Goal: Find contact information: Find contact information

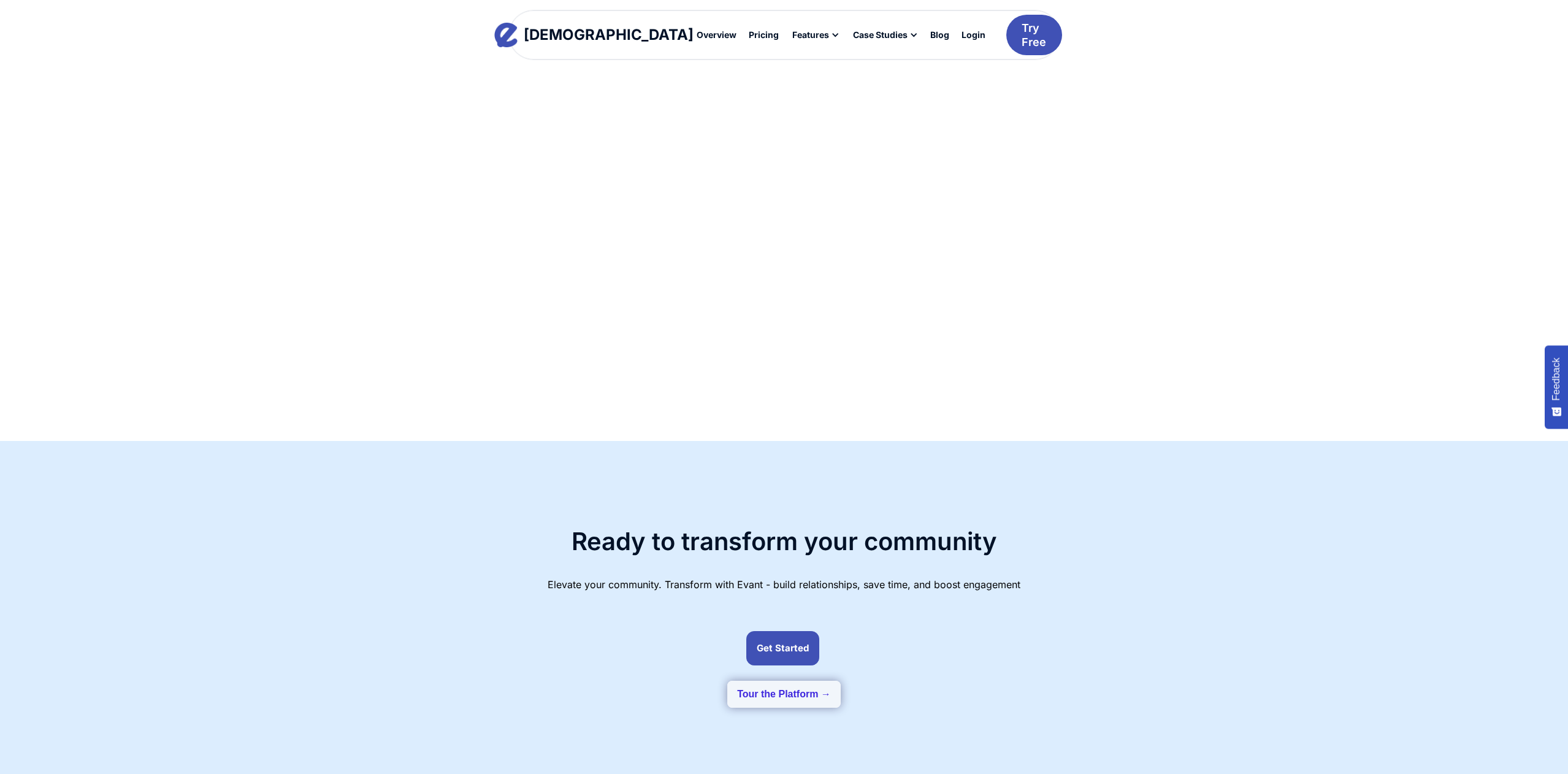
scroll to position [3153, 0]
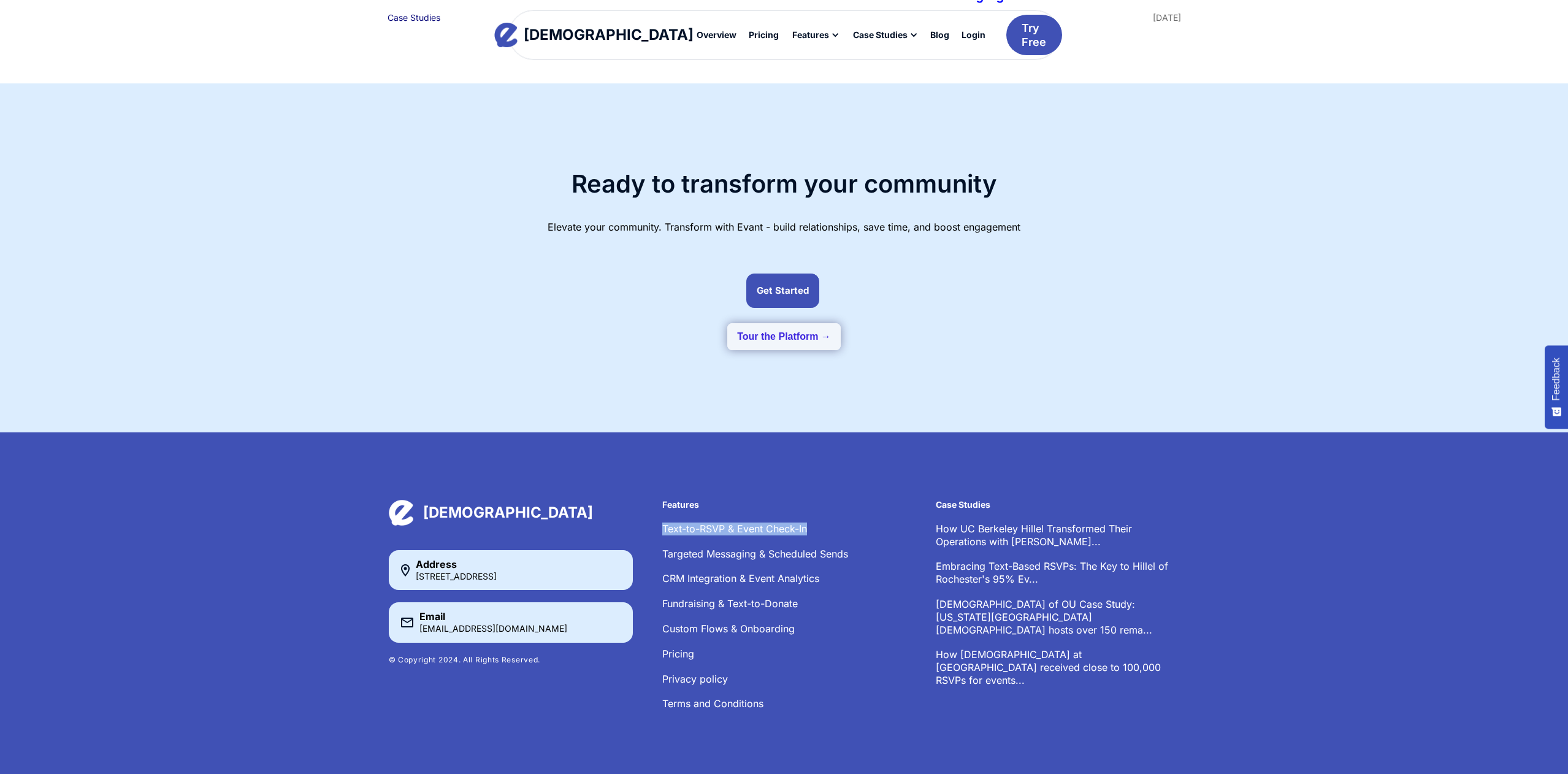
drag, startPoint x: 661, startPoint y: 509, endPoint x: 889, endPoint y: 515, distance: 228.1
click at [889, 515] on div "[DEMOGRAPHIC_DATA] Address [STREET_ADDRESS] Email [EMAIL_ADDRESS][DOMAIN_NAME] …" at bounding box center [784, 611] width 791 height 223
copy link "Text-to-RSVP & Event Check-In"
drag, startPoint x: 454, startPoint y: 615, endPoint x: 420, endPoint y: 614, distance: 34.0
click at [414, 614] on div "Email hello@evant.app" at bounding box center [510, 623] width 244 height 40
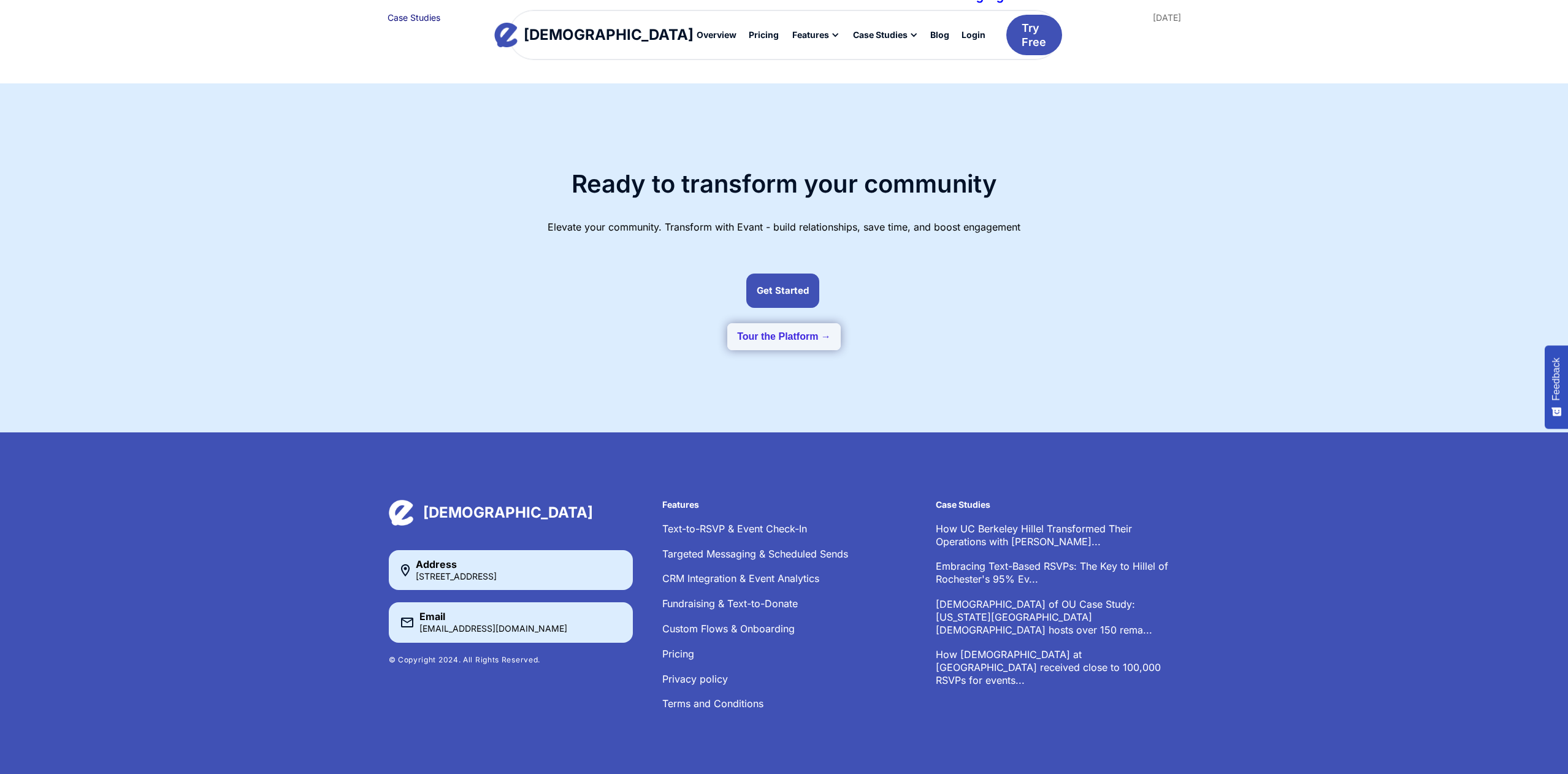
drag, startPoint x: 297, startPoint y: 612, endPoint x: 522, endPoint y: 623, distance: 225.3
click at [320, 613] on div "[DEMOGRAPHIC_DATA] Address [STREET_ADDRESS] Email [EMAIL_ADDRESS][DOMAIN_NAME] …" at bounding box center [784, 611] width 1568 height 358
drag, startPoint x: 508, startPoint y: 610, endPoint x: 440, endPoint y: 619, distance: 68.6
click at [417, 616] on div "Email hello@evant.app" at bounding box center [510, 623] width 244 height 40
copy div "[EMAIL_ADDRESS][DOMAIN_NAME]"
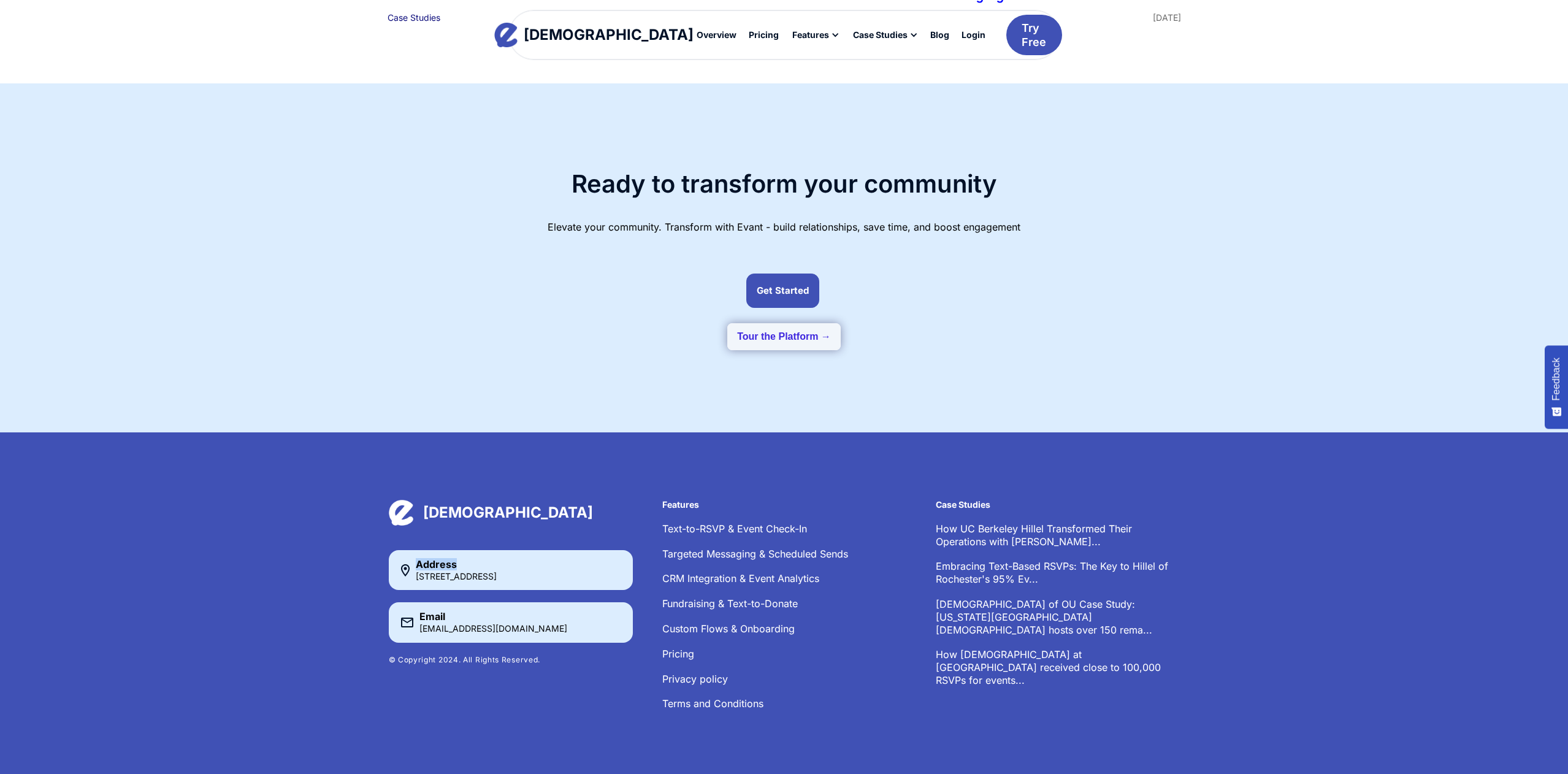
drag, startPoint x: 459, startPoint y: 549, endPoint x: 417, endPoint y: 547, distance: 42.0
click at [412, 550] on div "Address 379 W Broadway, NYC, NY 10013" at bounding box center [510, 570] width 244 height 40
copy div "Address"
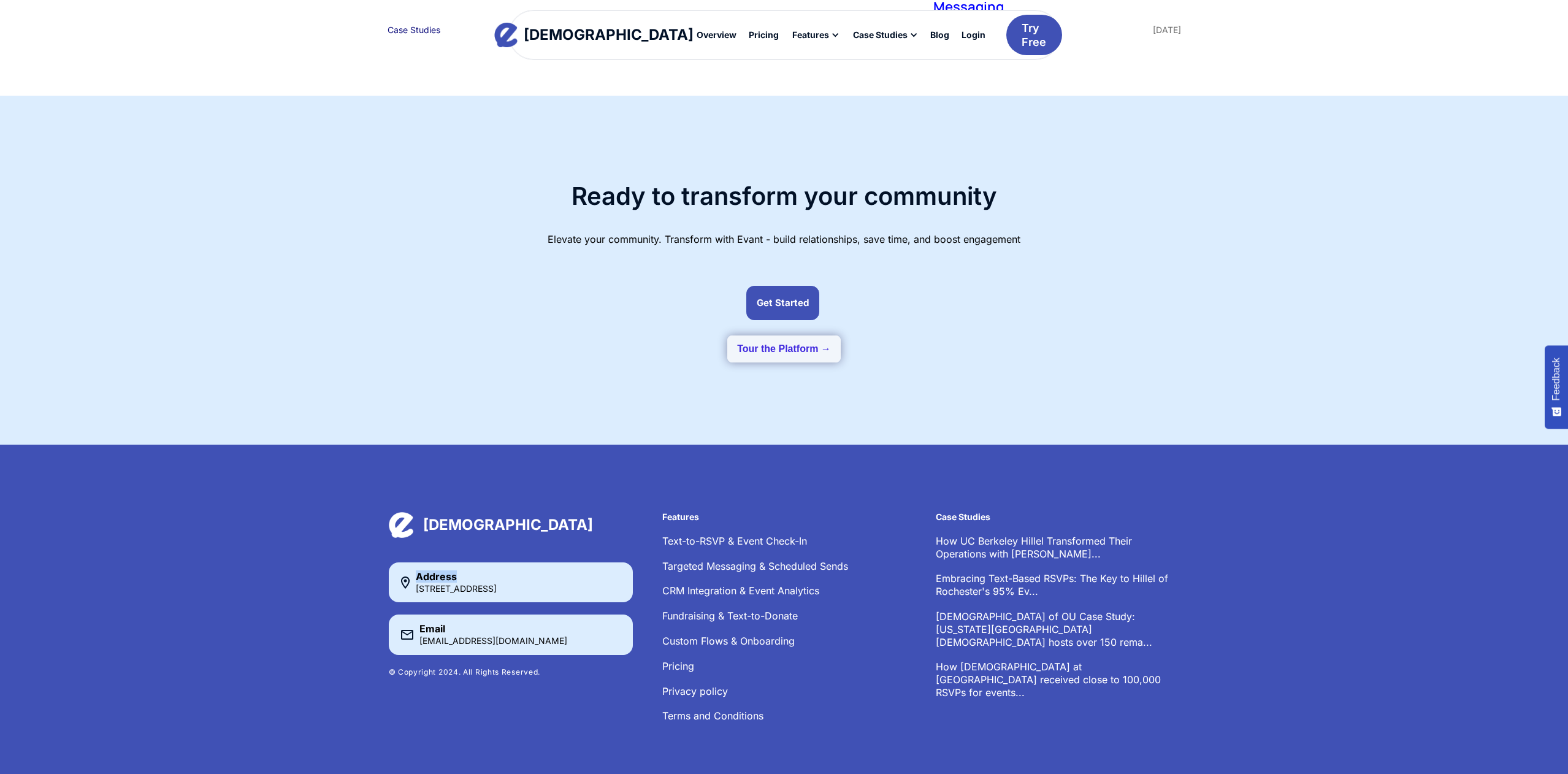
scroll to position [3147, 0]
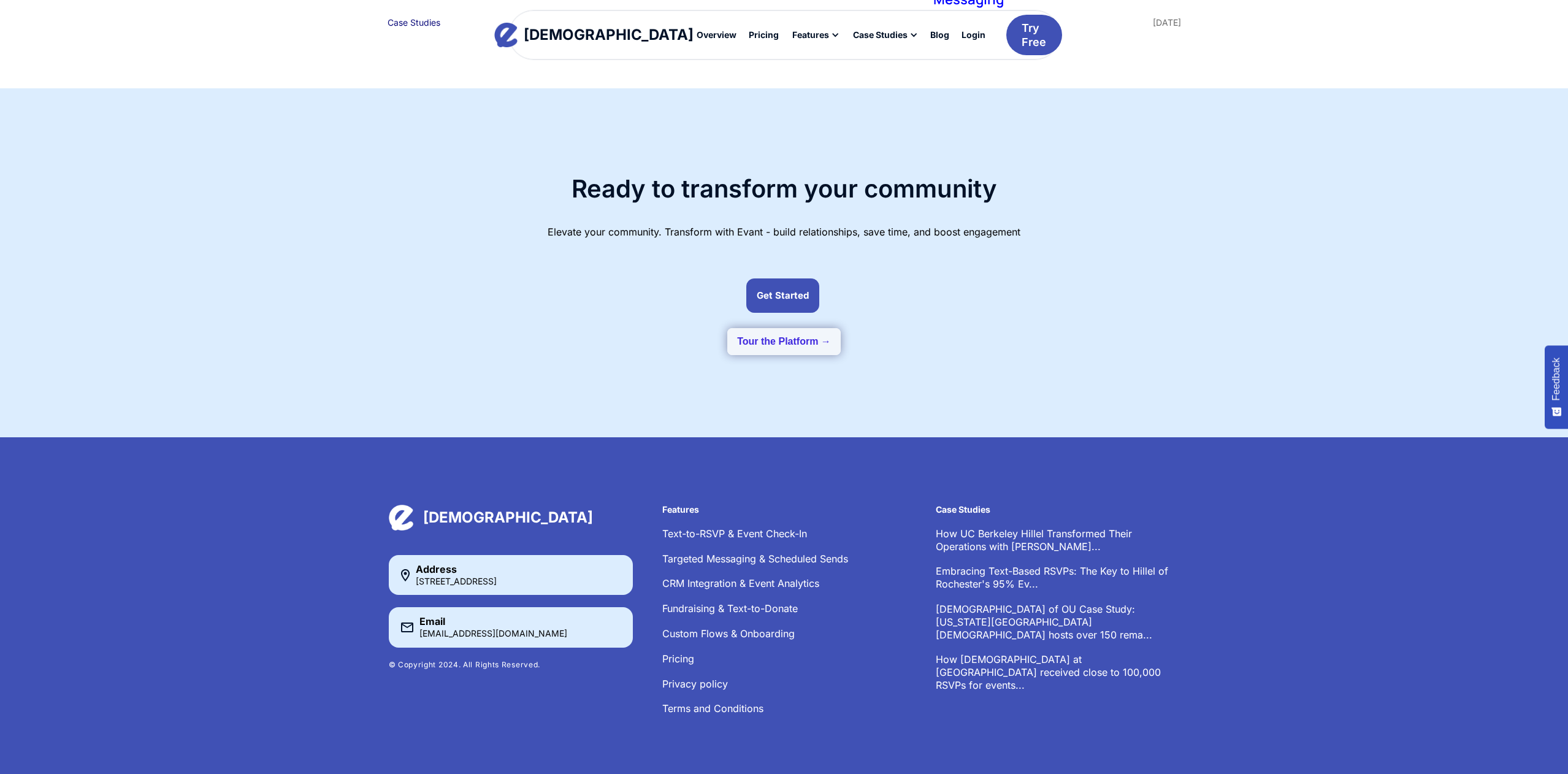
drag, startPoint x: 914, startPoint y: 361, endPoint x: 843, endPoint y: 441, distance: 107.0
click at [913, 361] on div "Ready to transform your community Elevate your community. Transform with Evant …" at bounding box center [784, 263] width 794 height 263
click at [696, 33] on div "Overview" at bounding box center [716, 34] width 40 height 8
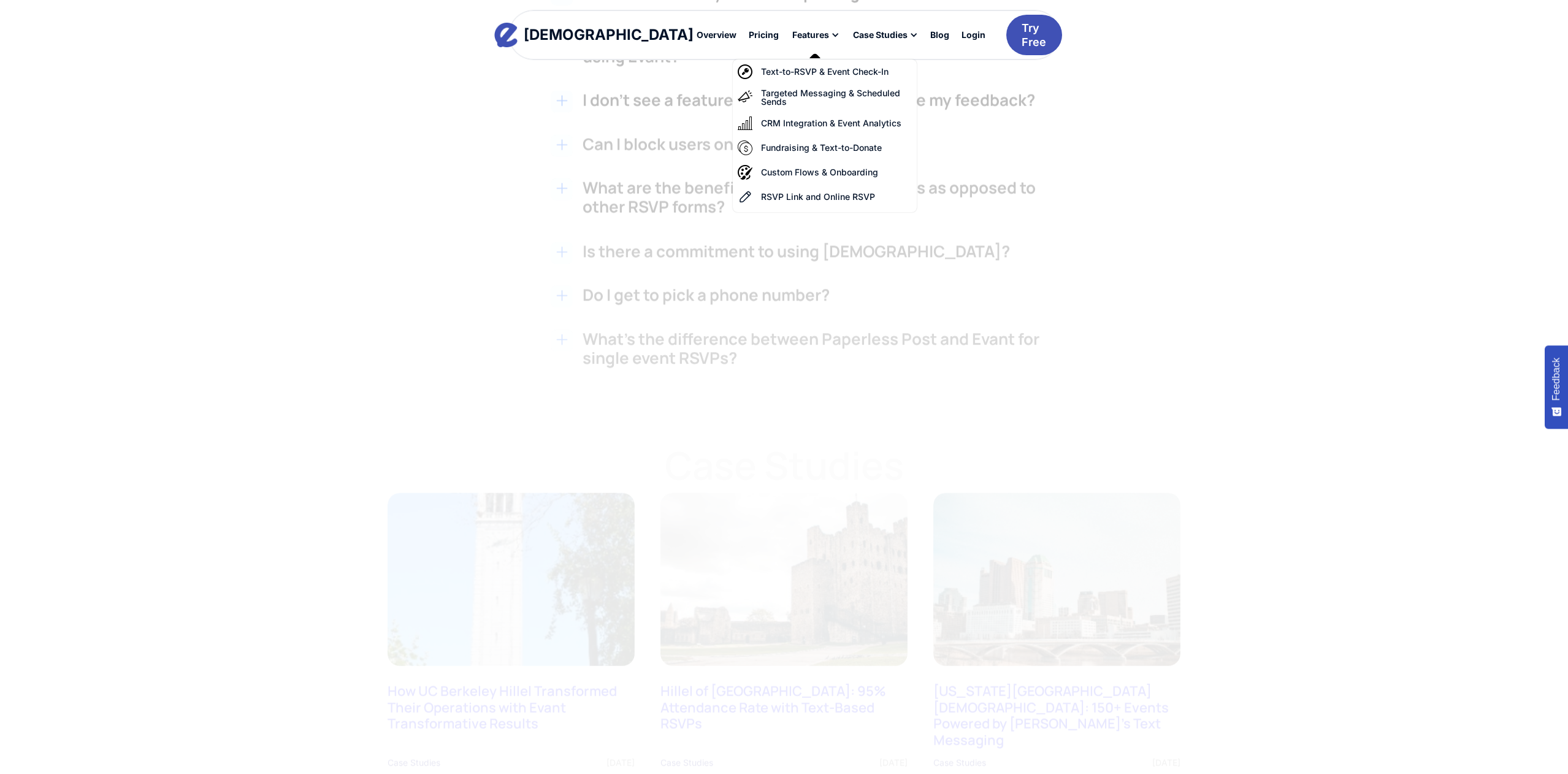
scroll to position [3153, 0]
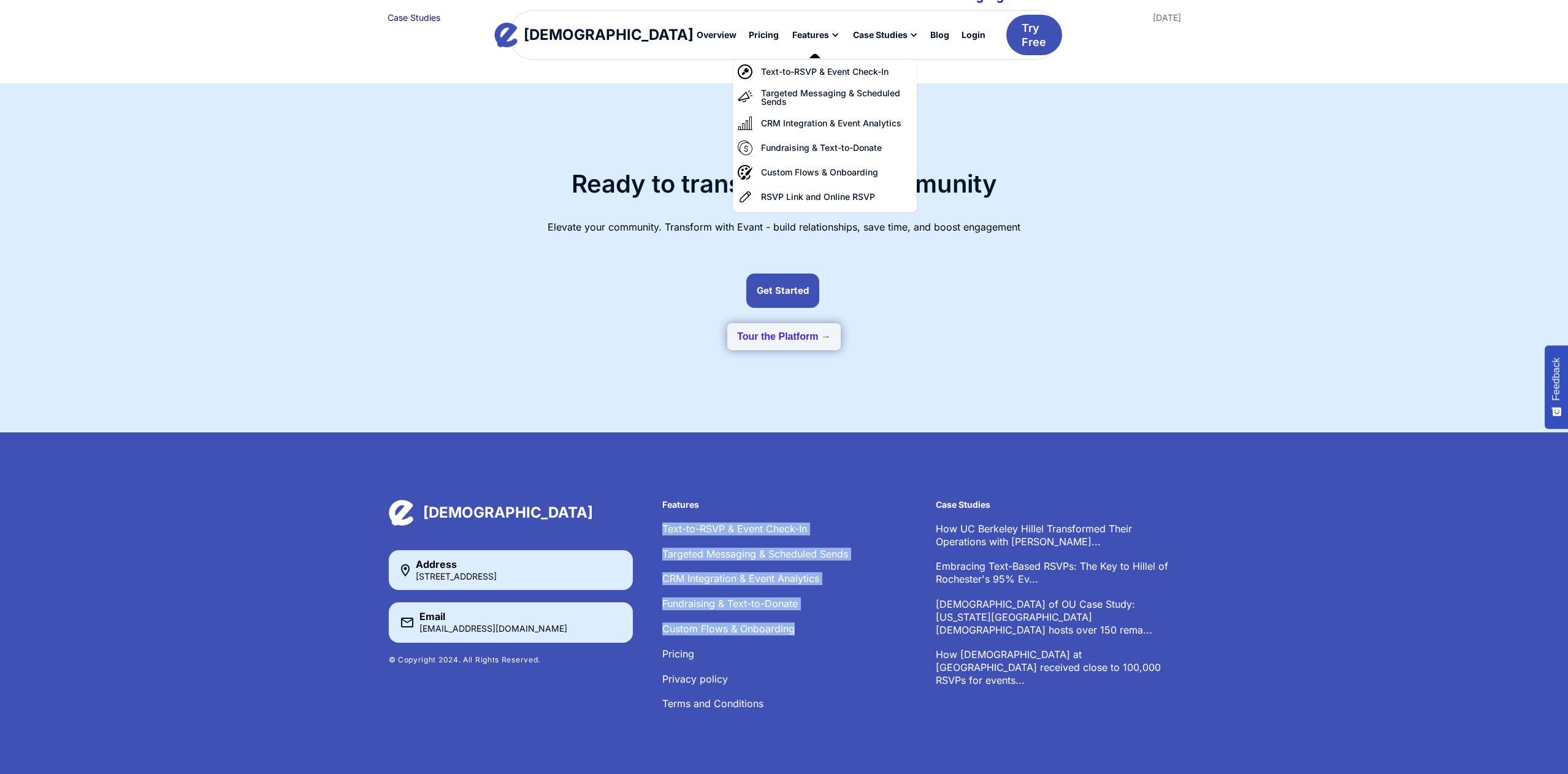
drag, startPoint x: 657, startPoint y: 512, endPoint x: 803, endPoint y: 612, distance: 177.0
click at [803, 613] on div "[DEMOGRAPHIC_DATA] Address [STREET_ADDRESS] Email [EMAIL_ADDRESS][DOMAIN_NAME] …" at bounding box center [784, 611] width 791 height 223
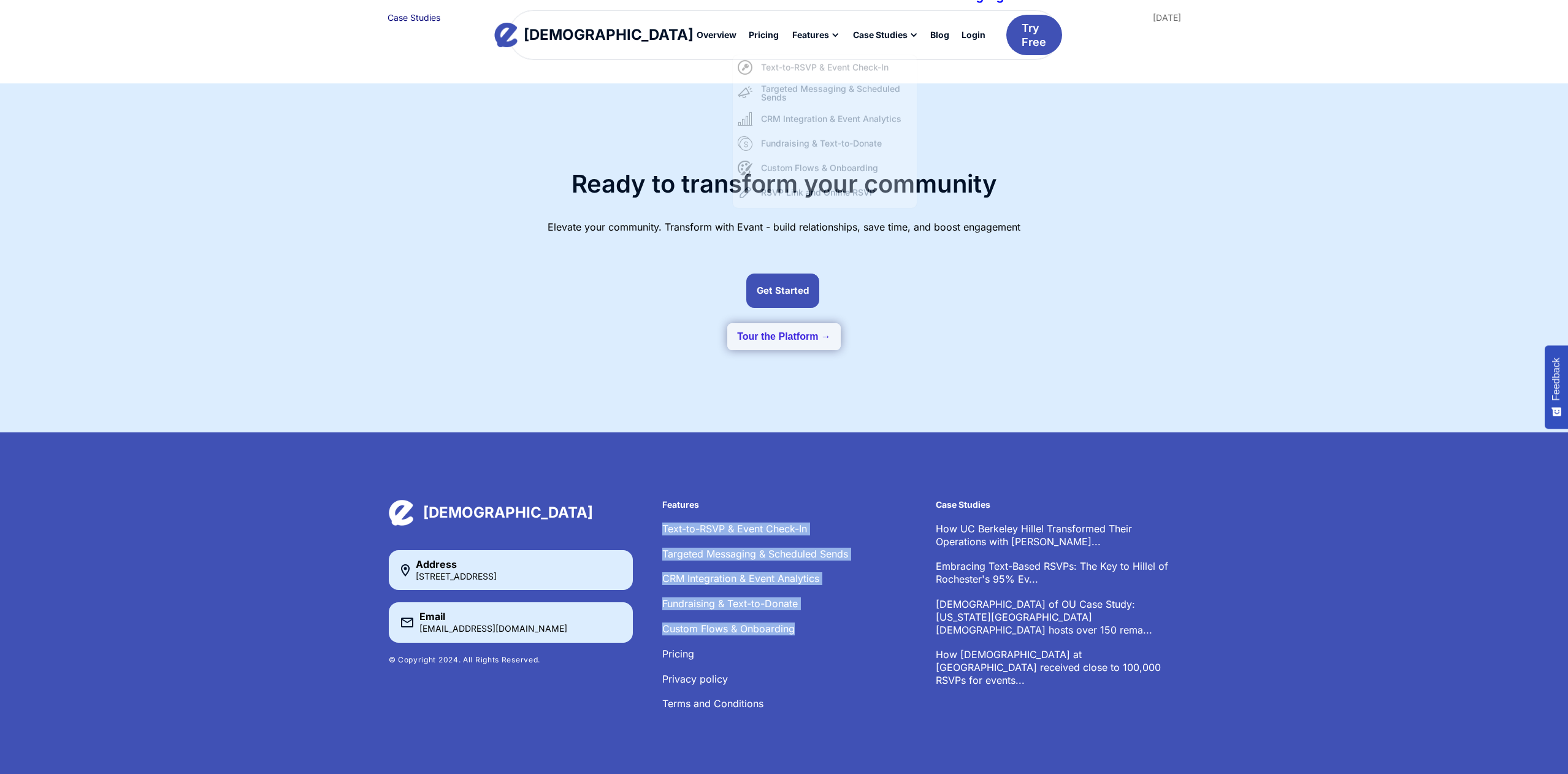
copy ul "Text-to-RSVP & Event Check-In Targeted Messaging & Scheduled Sends CRM Integrat…"
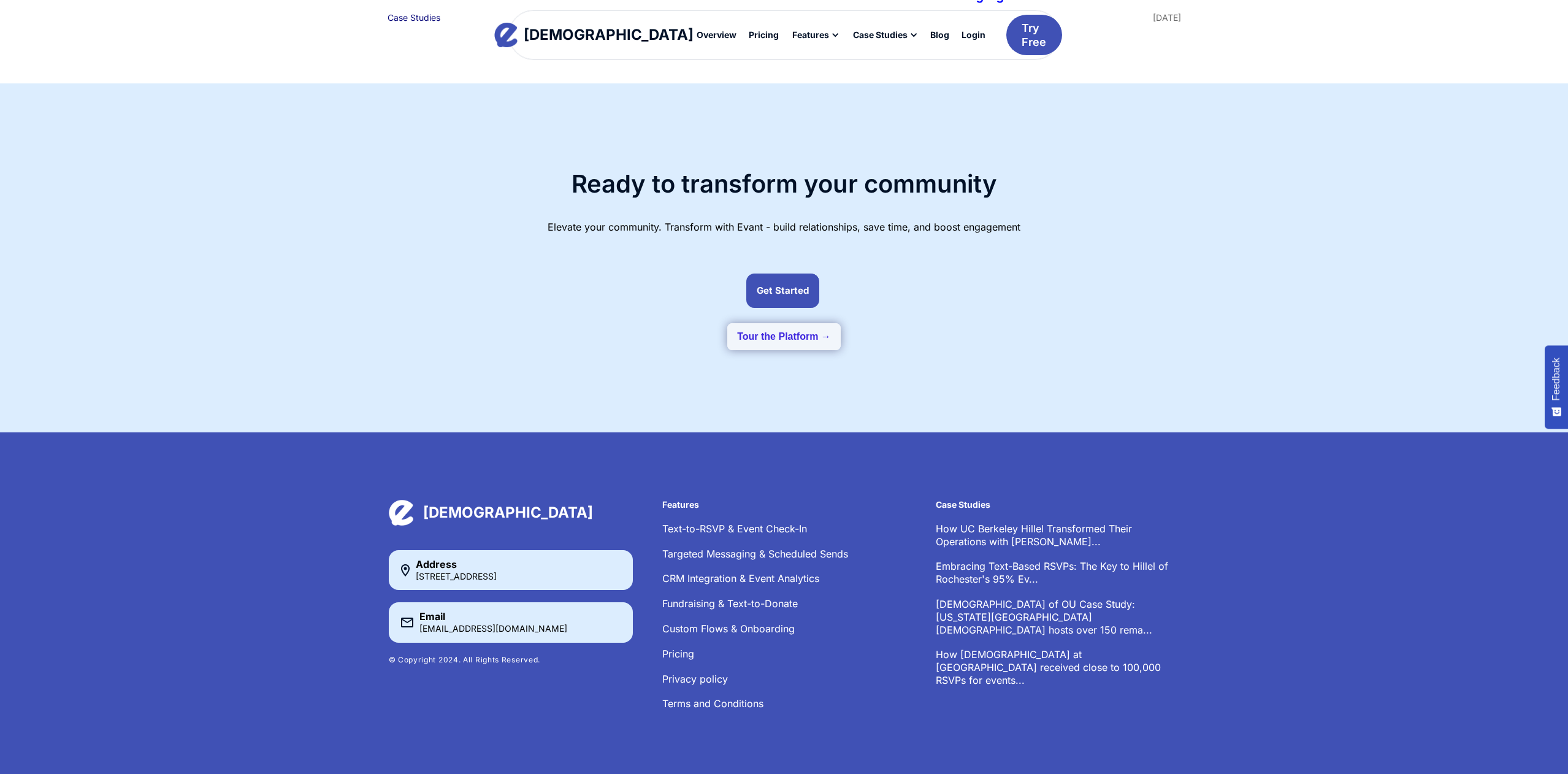
drag, startPoint x: 865, startPoint y: 551, endPoint x: 801, endPoint y: 506, distance: 78.2
click at [847, 535] on ul "Text-to-RSVP & Event Check-In Targeted Messaging & Scheduled Sends CRM Integrat…" at bounding box center [784, 616] width 244 height 187
drag, startPoint x: 742, startPoint y: 517, endPoint x: 660, endPoint y: 509, distance: 82.4
click at [660, 509] on div "[DEMOGRAPHIC_DATA] Address [STREET_ADDRESS] Email [EMAIL_ADDRESS][DOMAIN_NAME] …" at bounding box center [784, 611] width 791 height 223
copy link "Text-to-RSVP & Event Check-In"
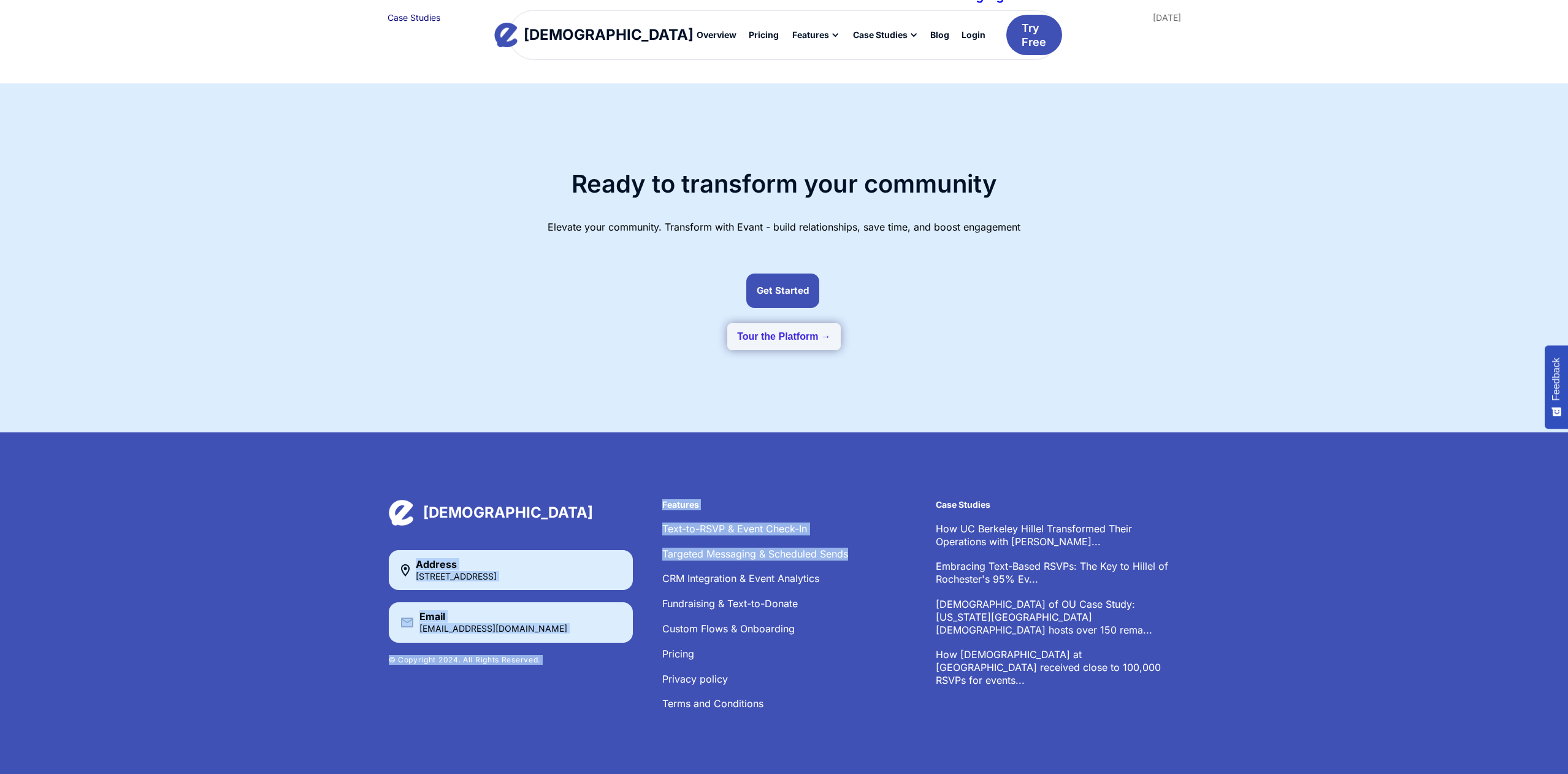
drag, startPoint x: 773, startPoint y: 538, endPoint x: 646, endPoint y: 541, distance: 127.0
click at [646, 541] on div "[DEMOGRAPHIC_DATA] Address [STREET_ADDRESS] Email [EMAIL_ADDRESS][DOMAIN_NAME] …" at bounding box center [784, 611] width 791 height 223
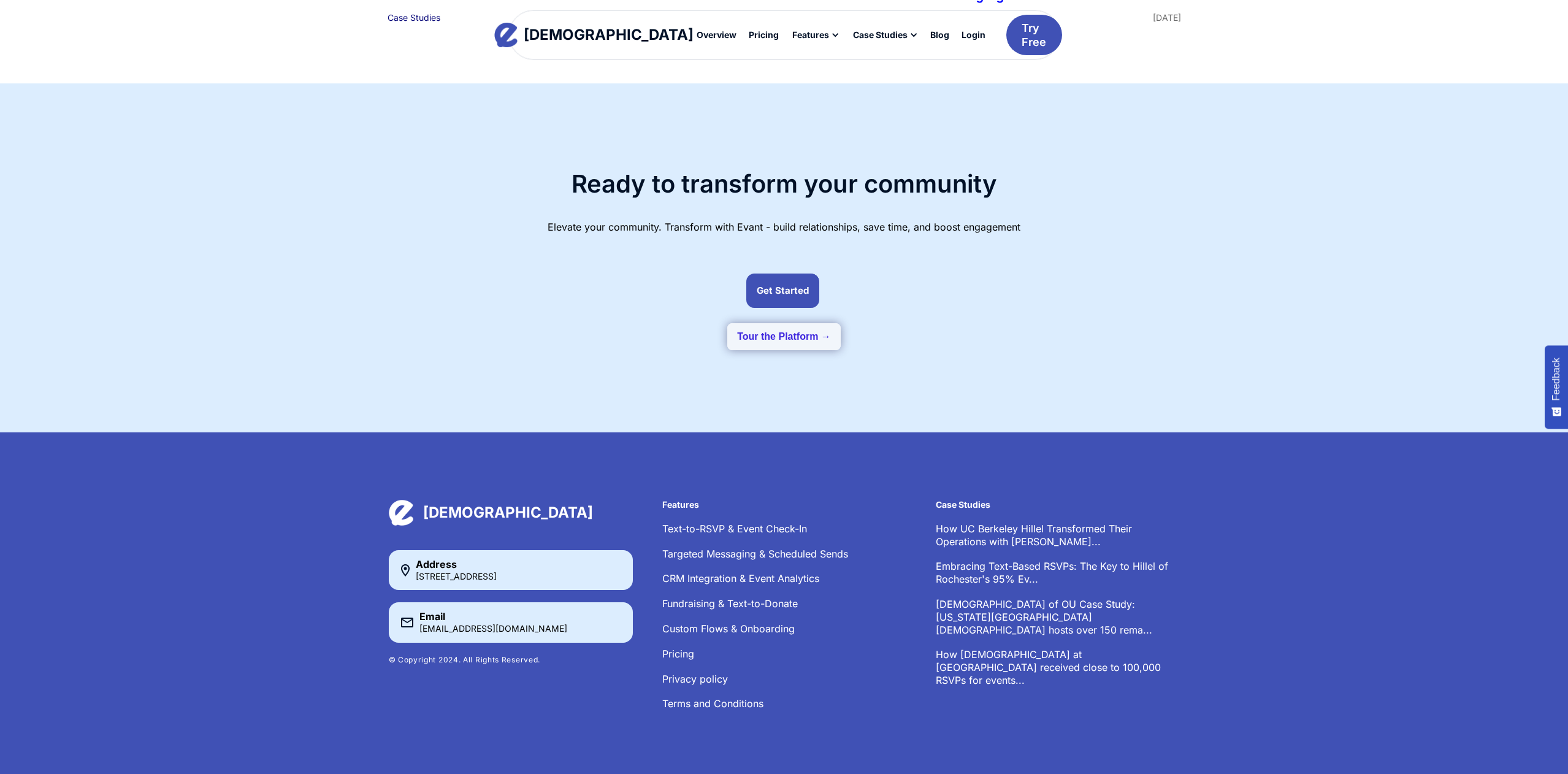
drag, startPoint x: 868, startPoint y: 542, endPoint x: 861, endPoint y: 539, distance: 7.6
click at [868, 548] on li "Targeted Messaging & Scheduled Sends" at bounding box center [784, 554] width 244 height 13
drag, startPoint x: 803, startPoint y: 537, endPoint x: 658, endPoint y: 538, distance: 145.0
click at [656, 540] on div "[DEMOGRAPHIC_DATA] Address [STREET_ADDRESS] Email [EMAIL_ADDRESS][DOMAIN_NAME] …" at bounding box center [784, 611] width 791 height 223
copy link "Targeted Messaging & Scheduled Sends"
